Goal: Check status: Check status

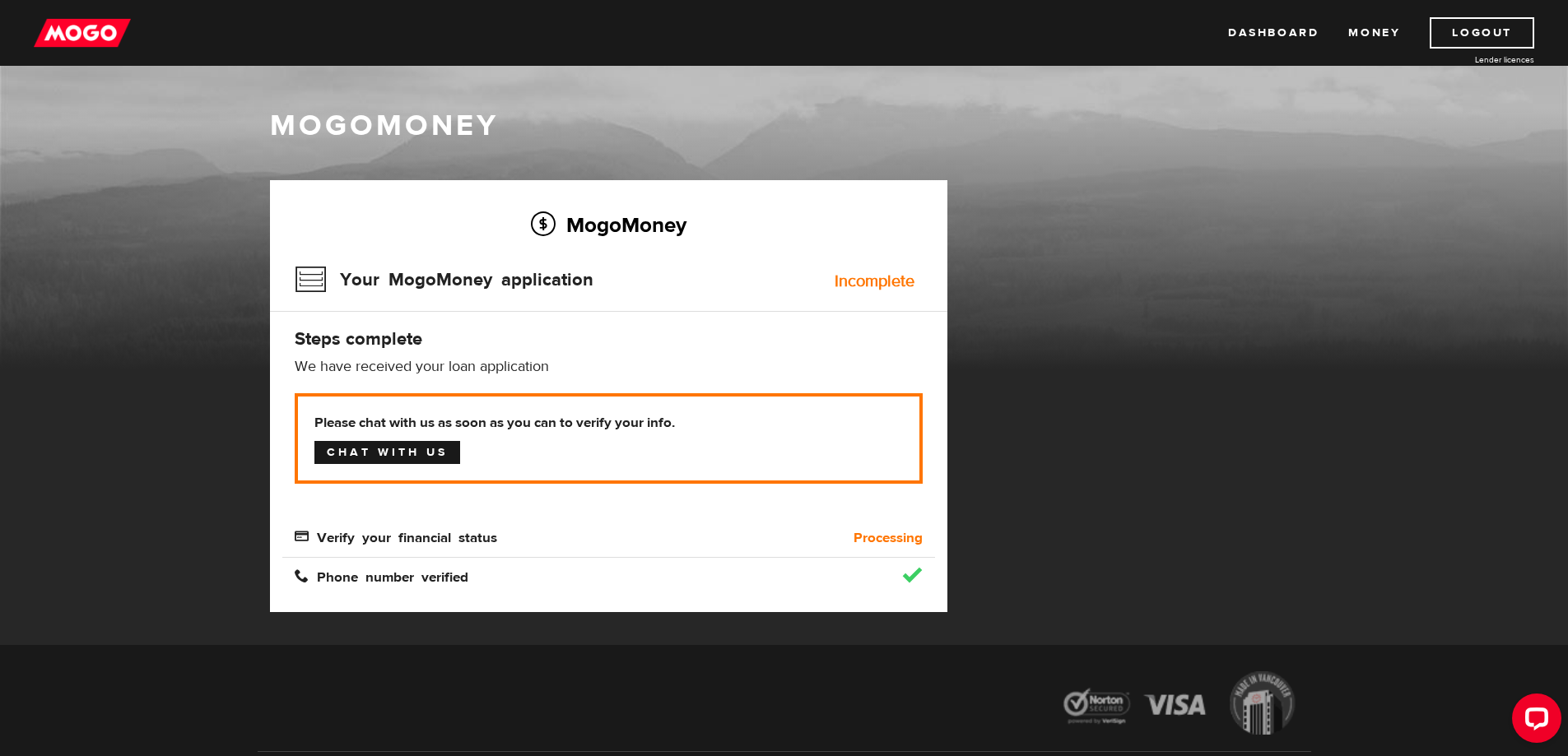
click at [403, 454] on link "Chat with us" at bounding box center [388, 452] width 146 height 23
click at [1535, 719] on icon "Open LiveChat chat widget" at bounding box center [1537, 718] width 15 height 11
click at [1327, 363] on div "MogoMoney" at bounding box center [784, 237] width 1568 height 264
click at [393, 462] on link "Chat with us" at bounding box center [388, 452] width 146 height 23
click at [420, 542] on span "Verify your financial status" at bounding box center [396, 536] width 203 height 14
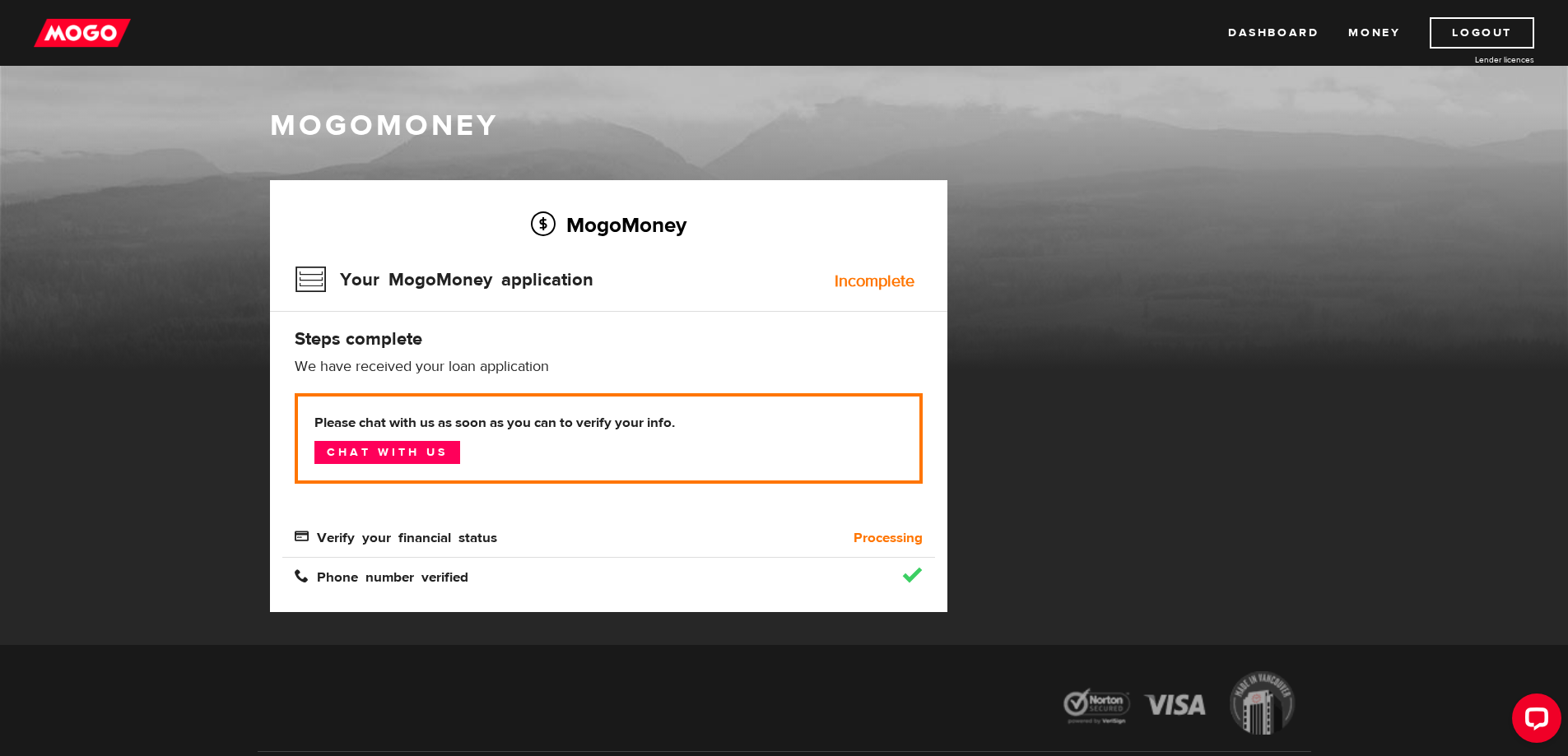
click at [303, 541] on span "Verify your financial status" at bounding box center [396, 536] width 203 height 14
click at [860, 539] on b "Processing" at bounding box center [889, 537] width 70 height 19
click at [357, 542] on span "Verify your financial status" at bounding box center [396, 536] width 203 height 14
click at [363, 456] on link "Chat with us" at bounding box center [388, 452] width 146 height 23
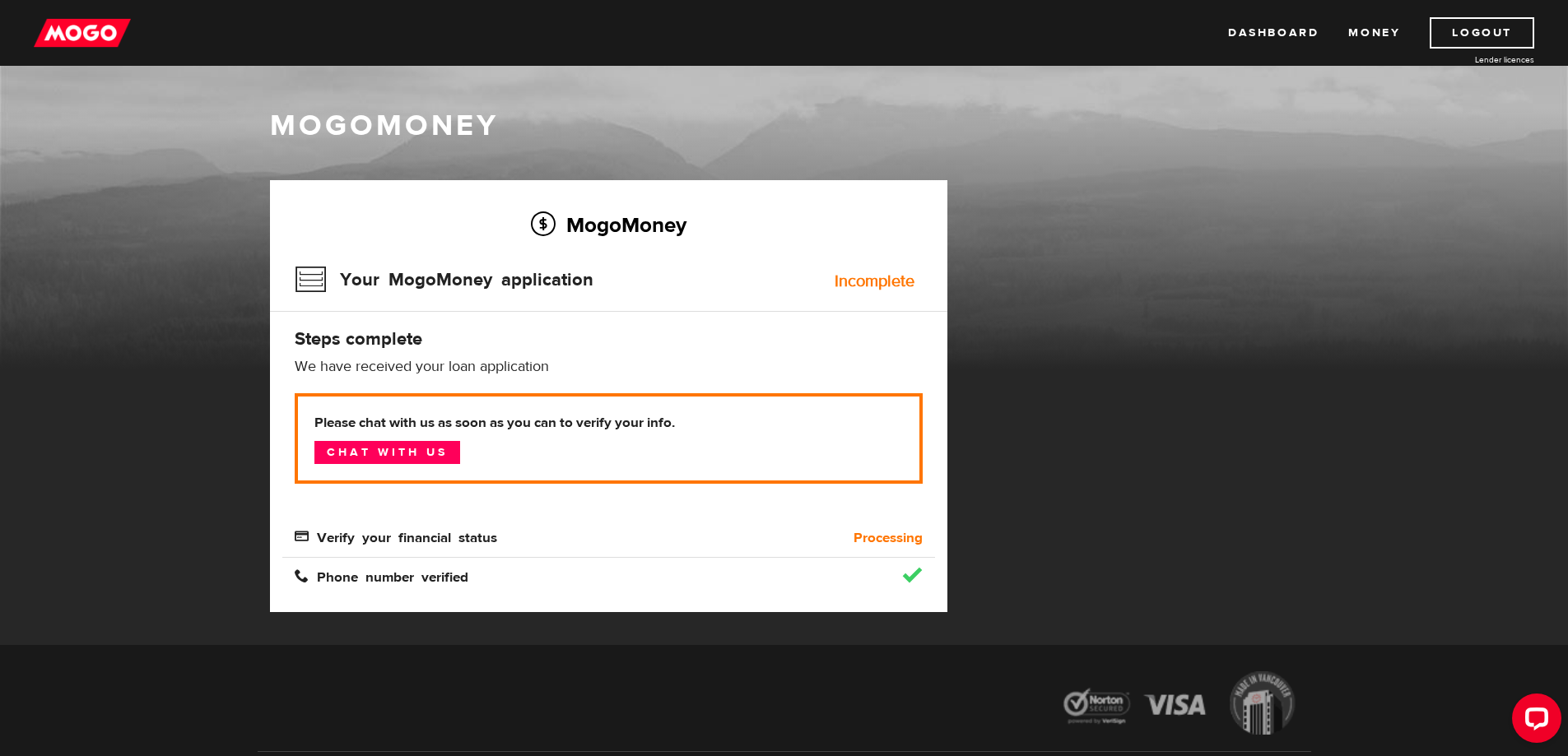
click at [70, 42] on img at bounding box center [82, 32] width 98 height 31
click at [382, 533] on span "Verify your financial status" at bounding box center [396, 536] width 203 height 14
click at [301, 536] on span "Verify your financial status" at bounding box center [396, 536] width 203 height 14
click at [364, 460] on link "Chat with us" at bounding box center [388, 452] width 146 height 23
